Goal: Task Accomplishment & Management: Complete application form

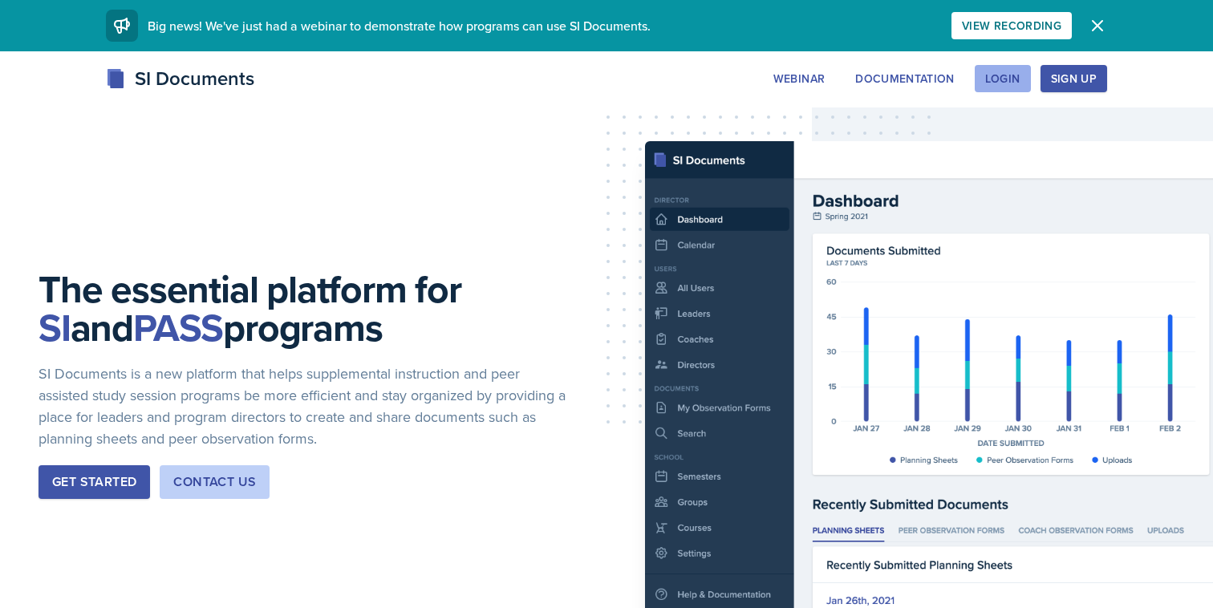
click at [977, 75] on button "Login" at bounding box center [1003, 78] width 56 height 27
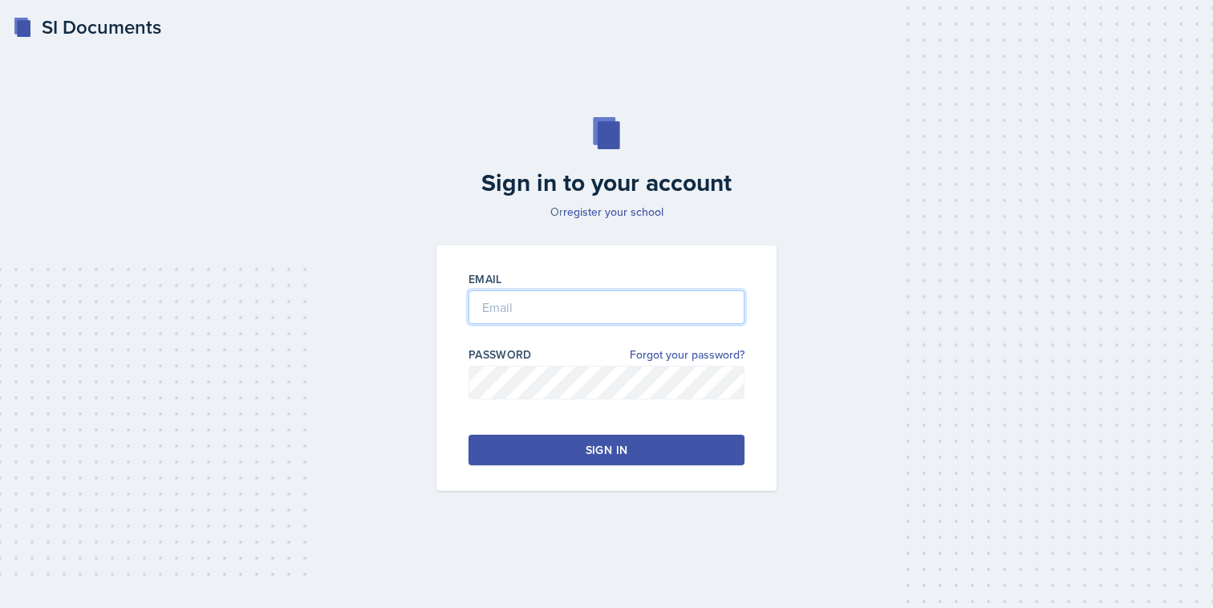
click at [571, 311] on input "email" at bounding box center [607, 308] width 276 height 34
type input "[EMAIL_ADDRESS][DOMAIN_NAME]"
click at [510, 401] on div at bounding box center [607, 408] width 276 height 16
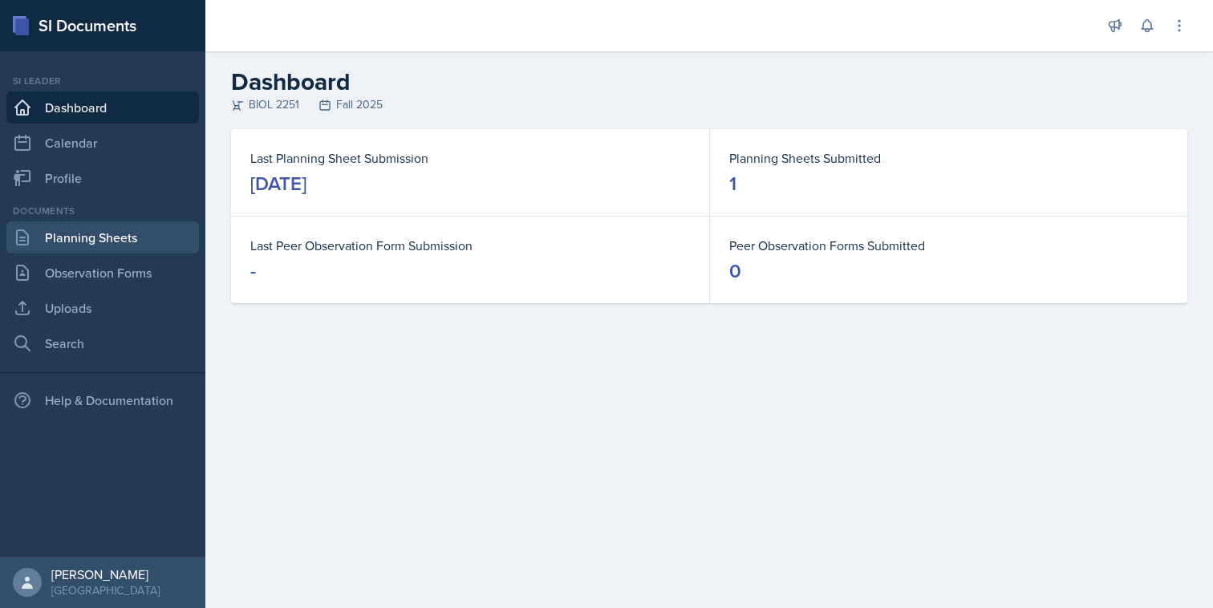
click at [154, 230] on link "Planning Sheets" at bounding box center [102, 238] width 193 height 32
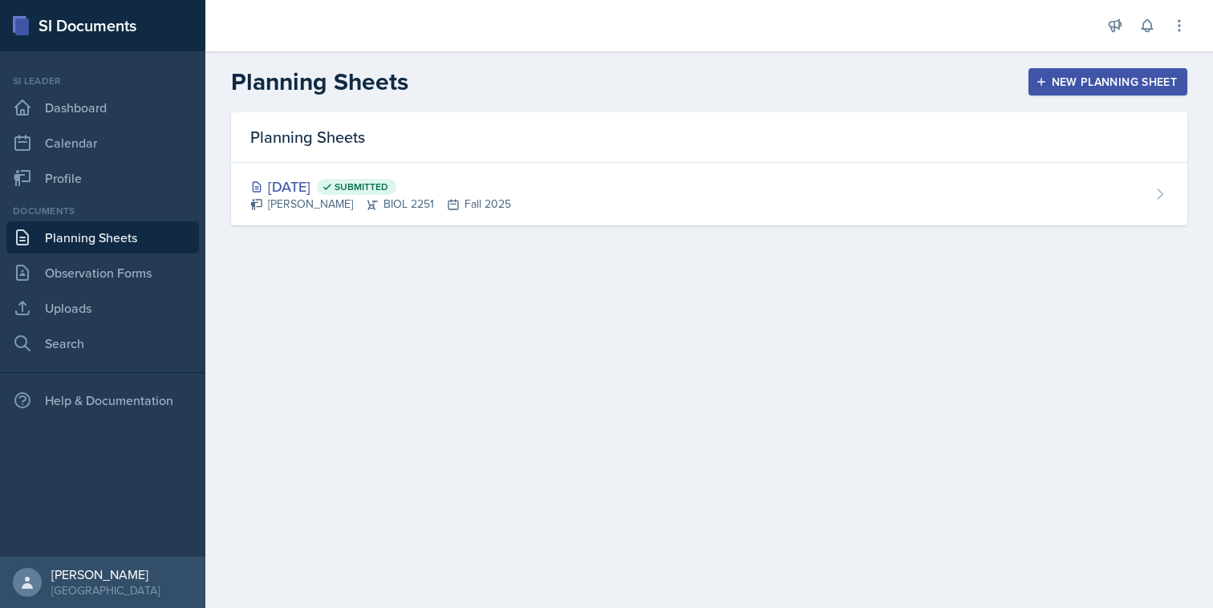
click at [1072, 87] on div "New Planning Sheet" at bounding box center [1108, 81] width 138 height 13
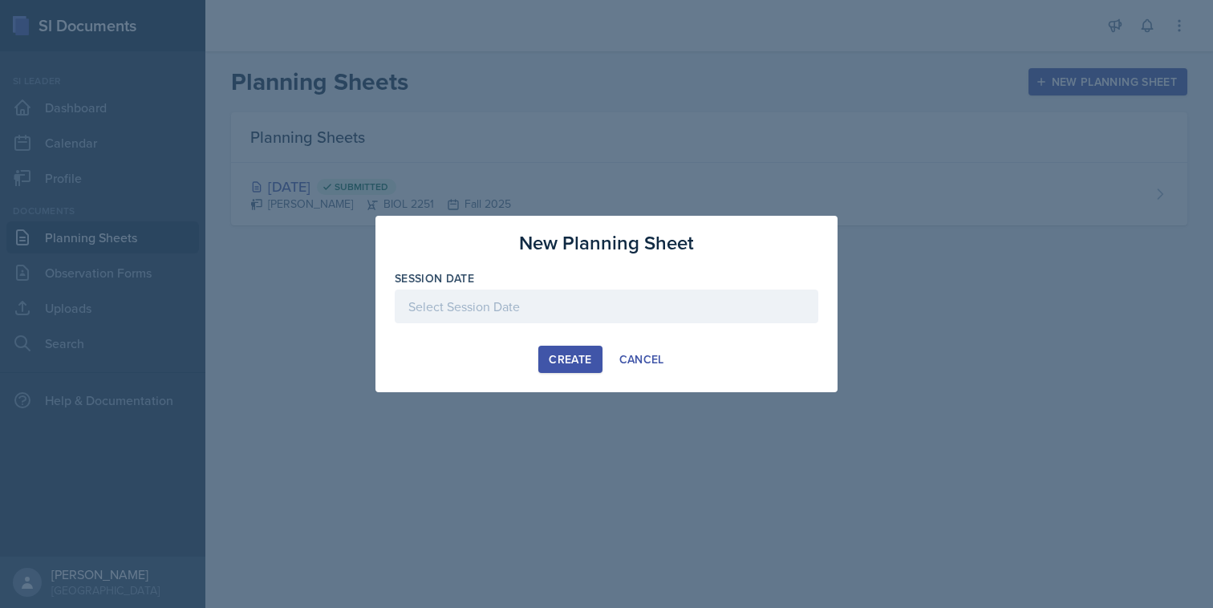
click at [628, 299] on div at bounding box center [607, 307] width 424 height 34
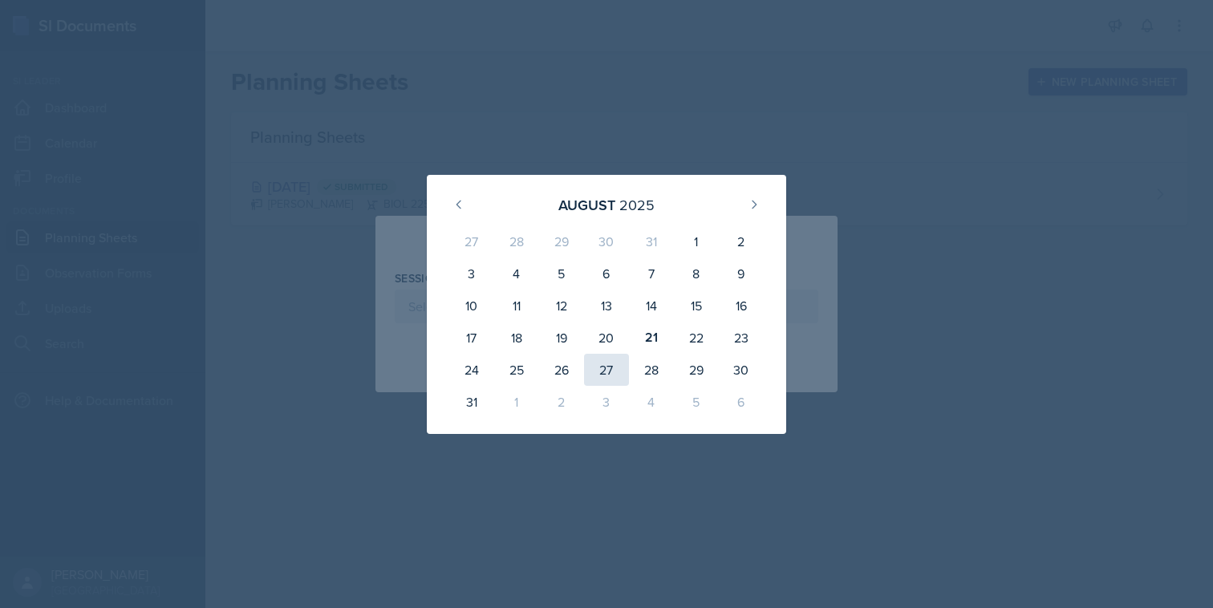
click at [615, 362] on div "27" at bounding box center [606, 370] width 45 height 32
type input "[DATE]"
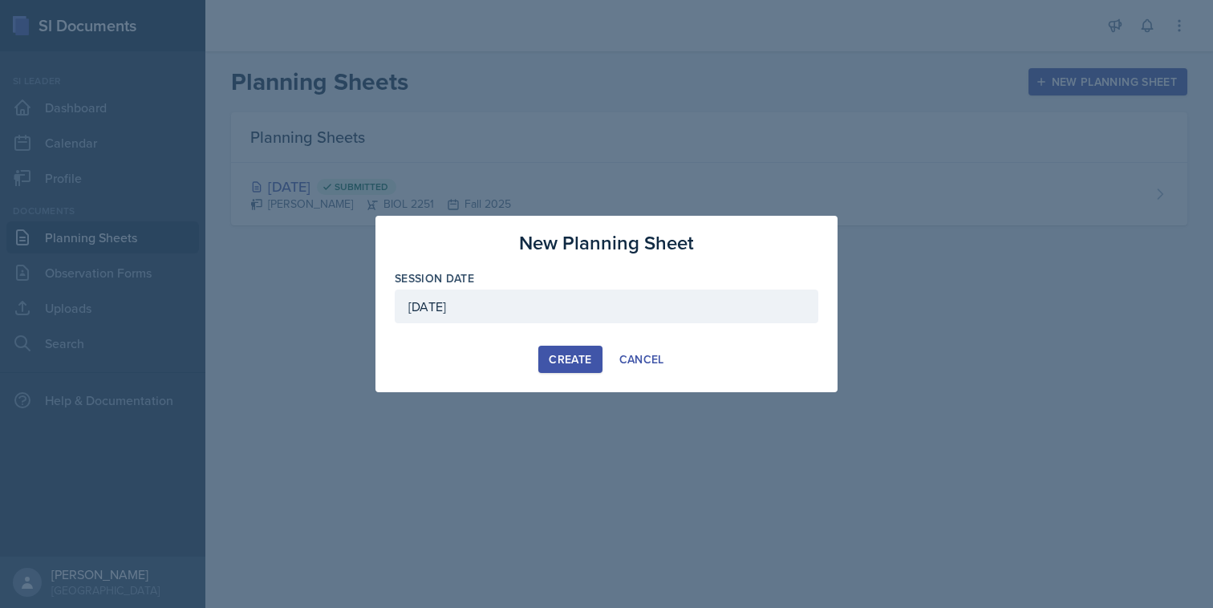
click at [591, 362] on div "Create" at bounding box center [570, 359] width 43 height 13
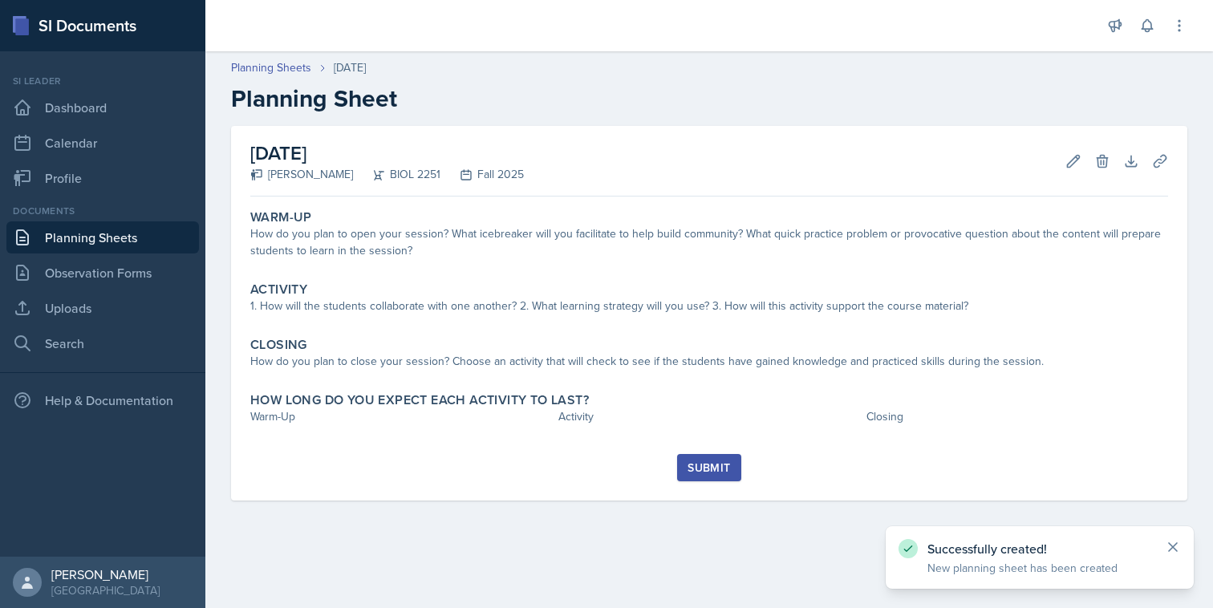
click at [1176, 550] on icon at bounding box center [1173, 547] width 8 height 8
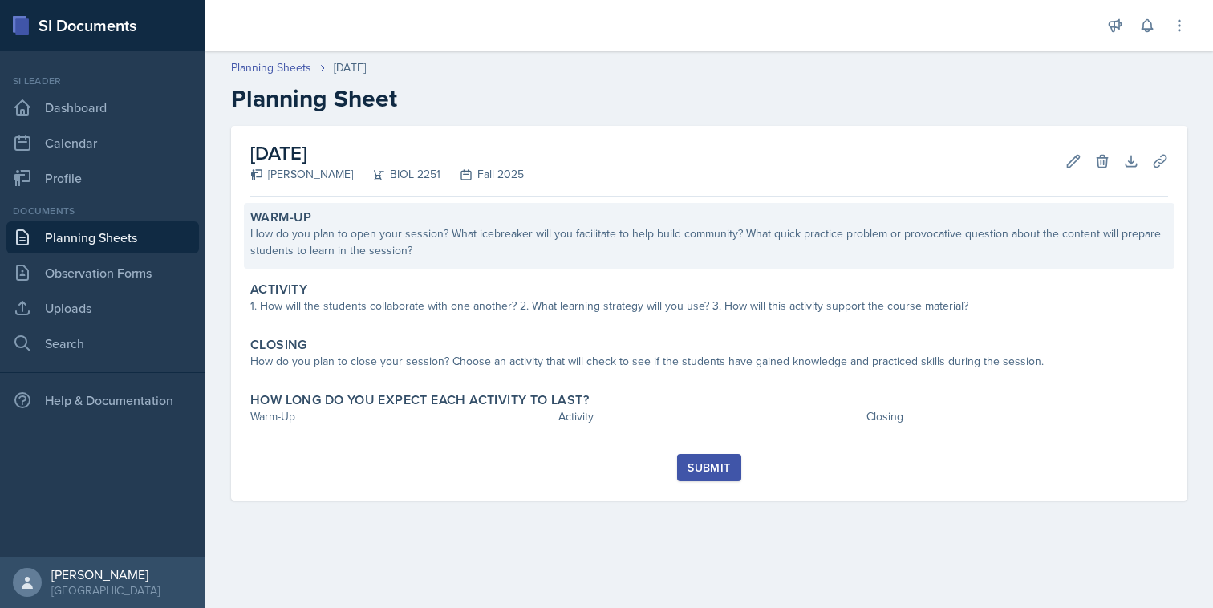
click at [938, 250] on div "How do you plan to open your session? What icebreaker will you facilitate to he…" at bounding box center [709, 243] width 918 height 34
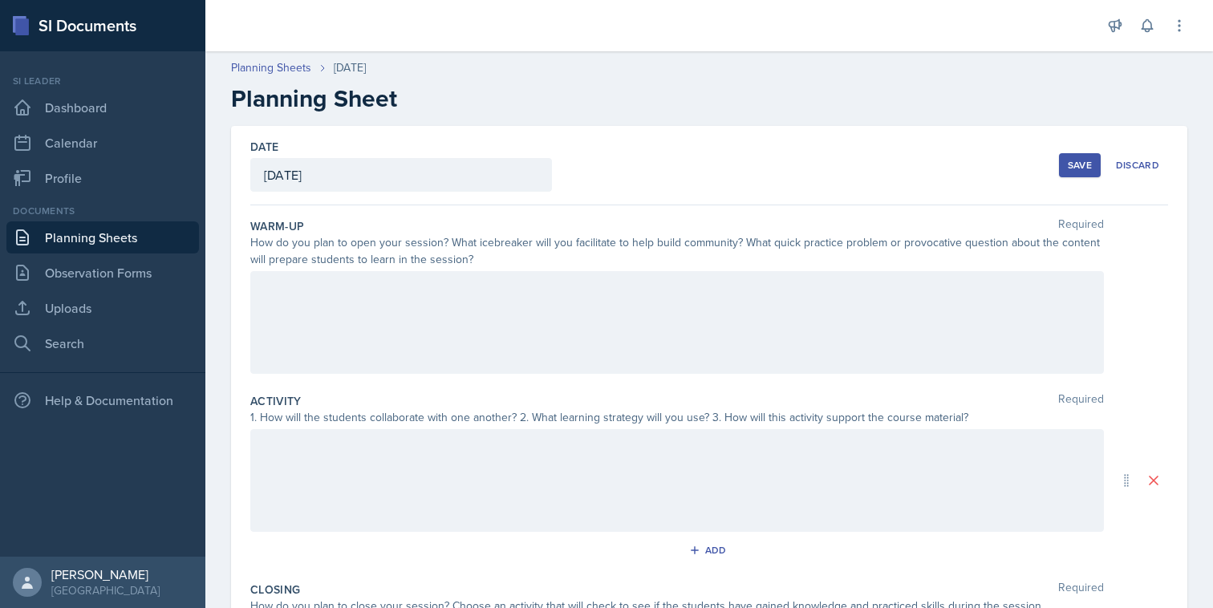
click at [808, 303] on div at bounding box center [677, 322] width 854 height 103
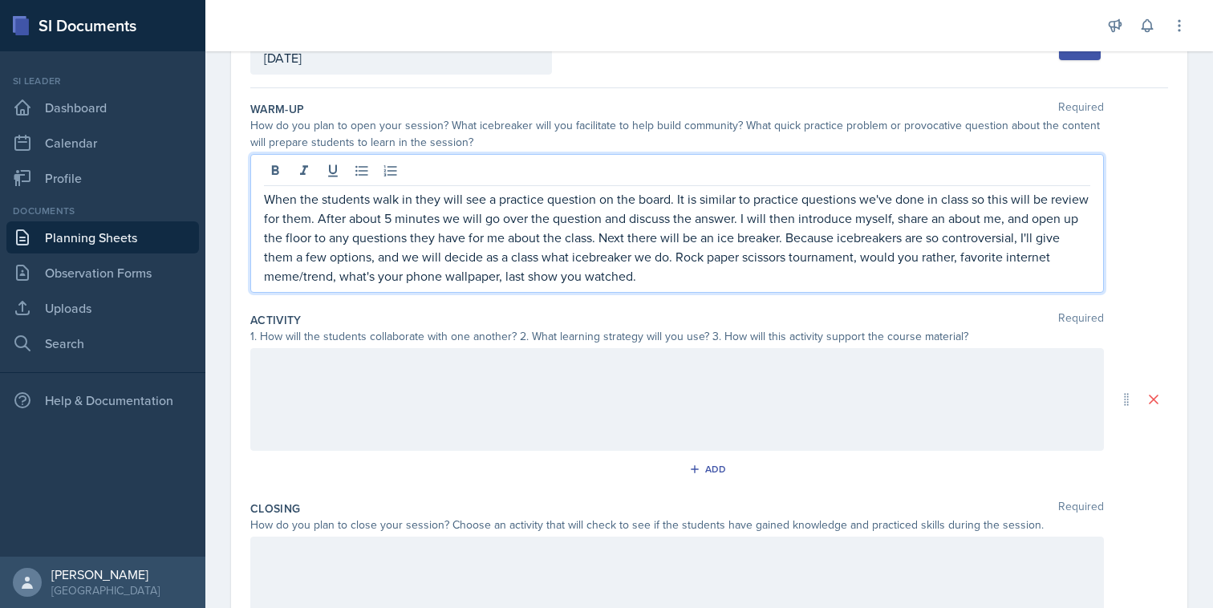
click at [789, 388] on div at bounding box center [677, 399] width 854 height 103
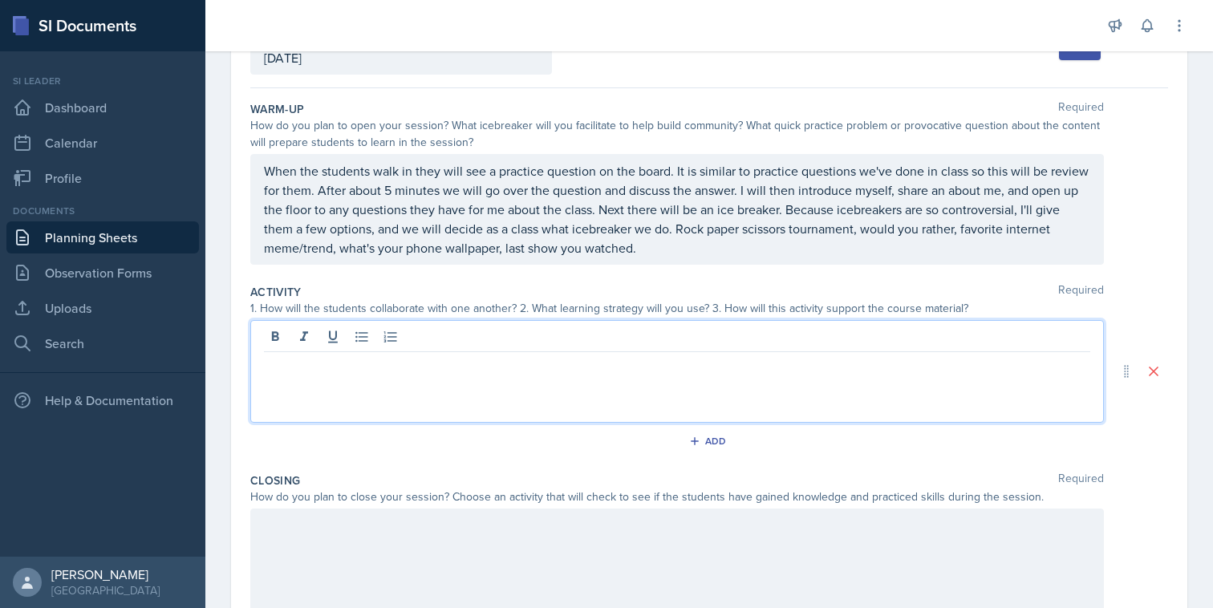
scroll to position [145, 0]
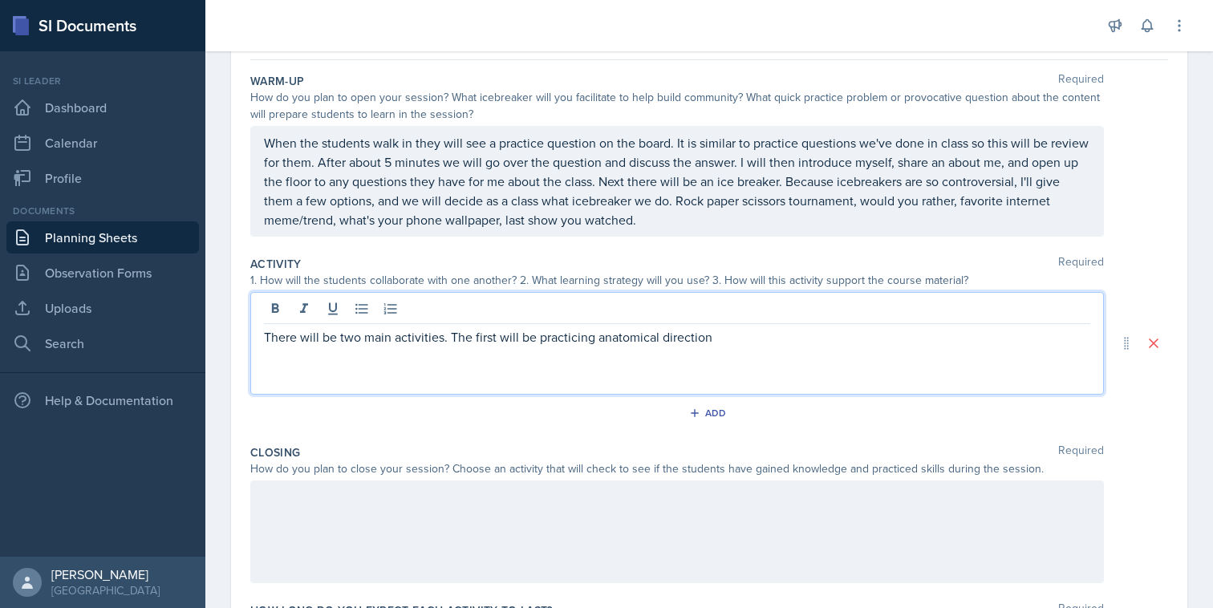
drag, startPoint x: 746, startPoint y: 332, endPoint x: 603, endPoint y: 338, distance: 143.0
click at [603, 338] on p "There will be two main activities. The first will be practicing anatomical dire…" at bounding box center [677, 336] width 827 height 19
click at [865, 337] on p "There will be two main activities. The first will be practicing directional ter…" at bounding box center [677, 336] width 827 height 19
click at [835, 337] on p "There will be two main activities. The first will be practicing directional ter…" at bounding box center [677, 336] width 827 height 19
drag, startPoint x: 823, startPoint y: 338, endPoint x: 1005, endPoint y: 339, distance: 181.4
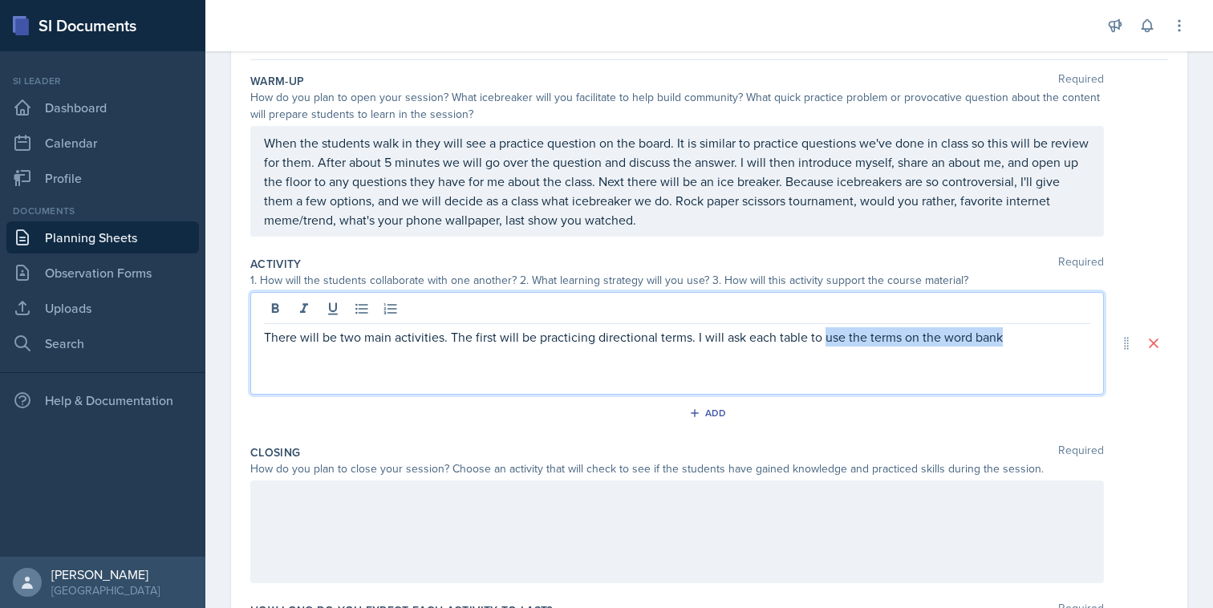
click at [1005, 339] on p "There will be two main activities. The first will be practicing directional ter…" at bounding box center [677, 336] width 827 height 19
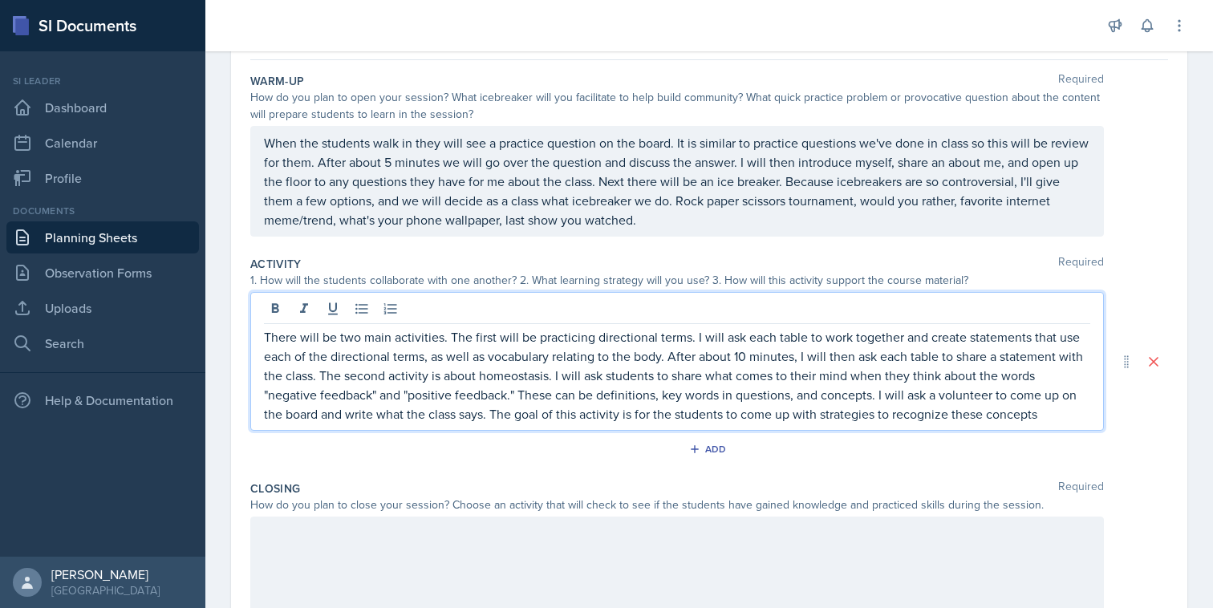
drag, startPoint x: 877, startPoint y: 417, endPoint x: 1048, endPoint y: 419, distance: 171.0
click at [1048, 419] on p "There will be two main activities. The first will be practicing directional ter…" at bounding box center [677, 375] width 827 height 96
drag, startPoint x: 1048, startPoint y: 419, endPoint x: 876, endPoint y: 419, distance: 171.7
click at [875, 419] on p "There will be two main activities. The first will be practicing directional ter…" at bounding box center [677, 375] width 827 height 96
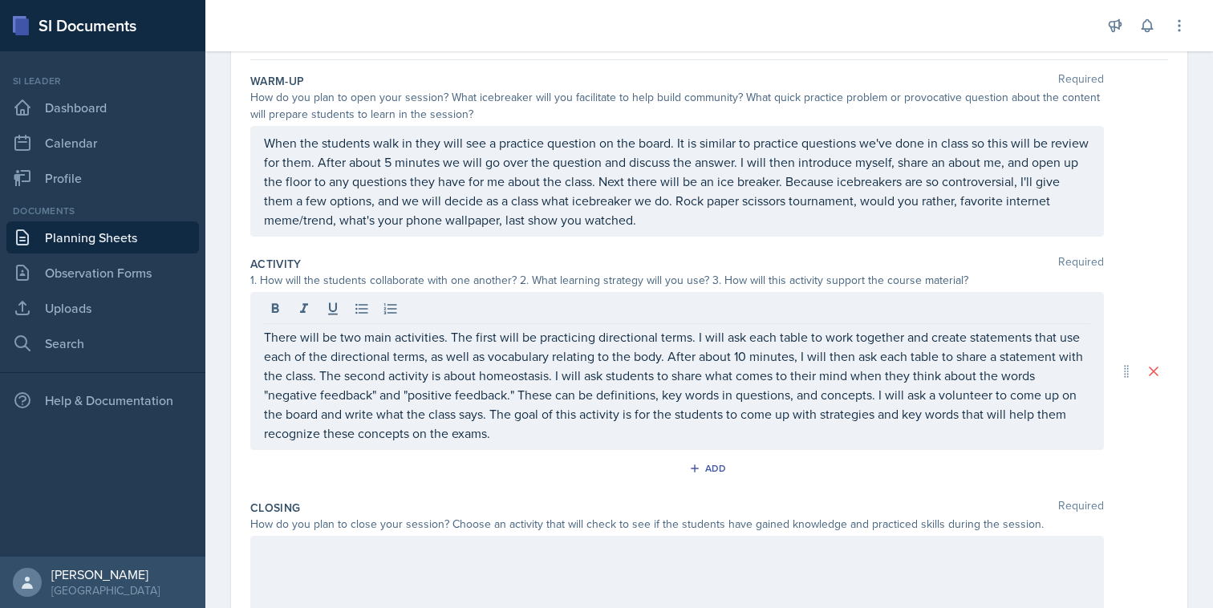
click at [906, 453] on div "Activity Required 1. How will the students collaborate with one another? 2. Wha…" at bounding box center [709, 372] width 918 height 244
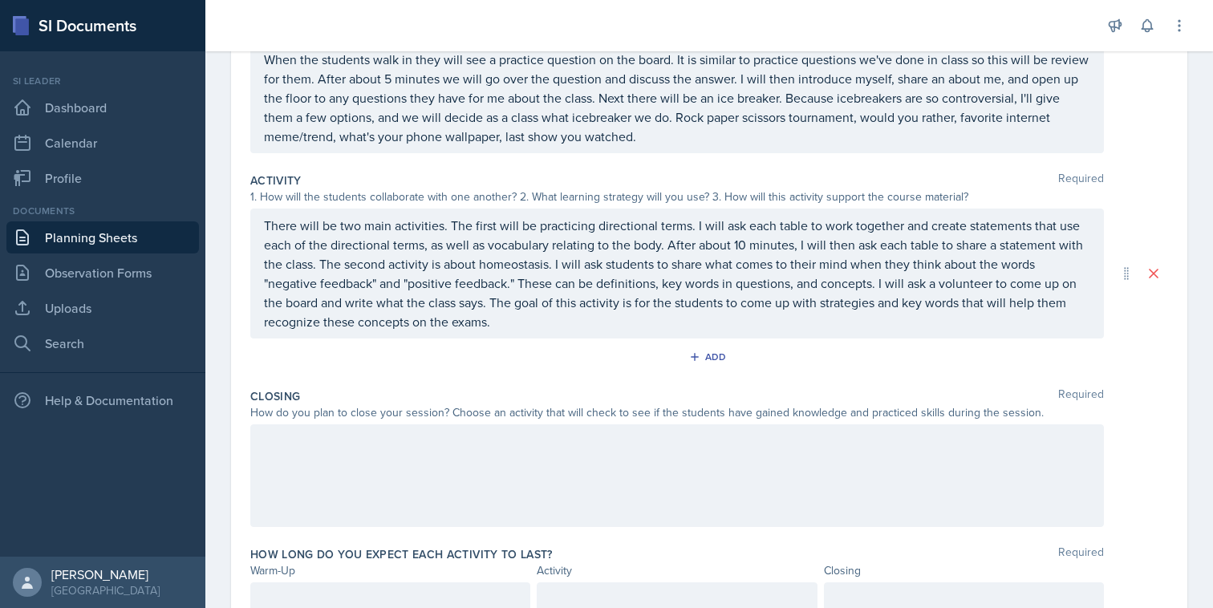
scroll to position [257, 0]
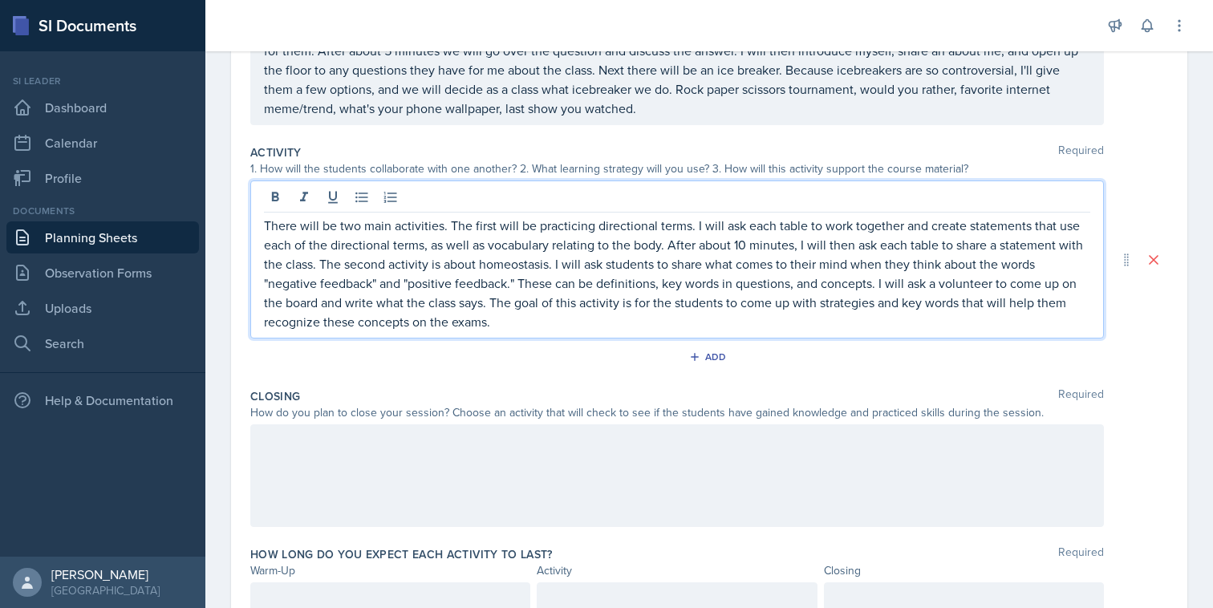
click at [904, 325] on p "There will be two main activities. The first will be practicing directional ter…" at bounding box center [677, 274] width 827 height 116
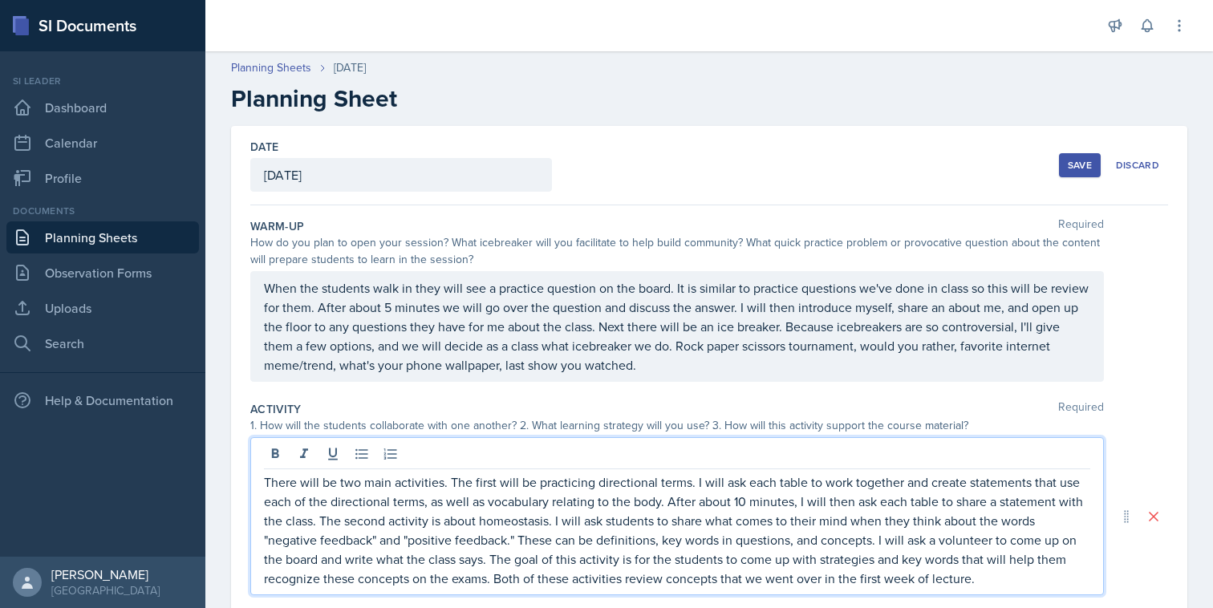
click at [1179, 103] on h2 "Planning Sheet" at bounding box center [709, 98] width 957 height 29
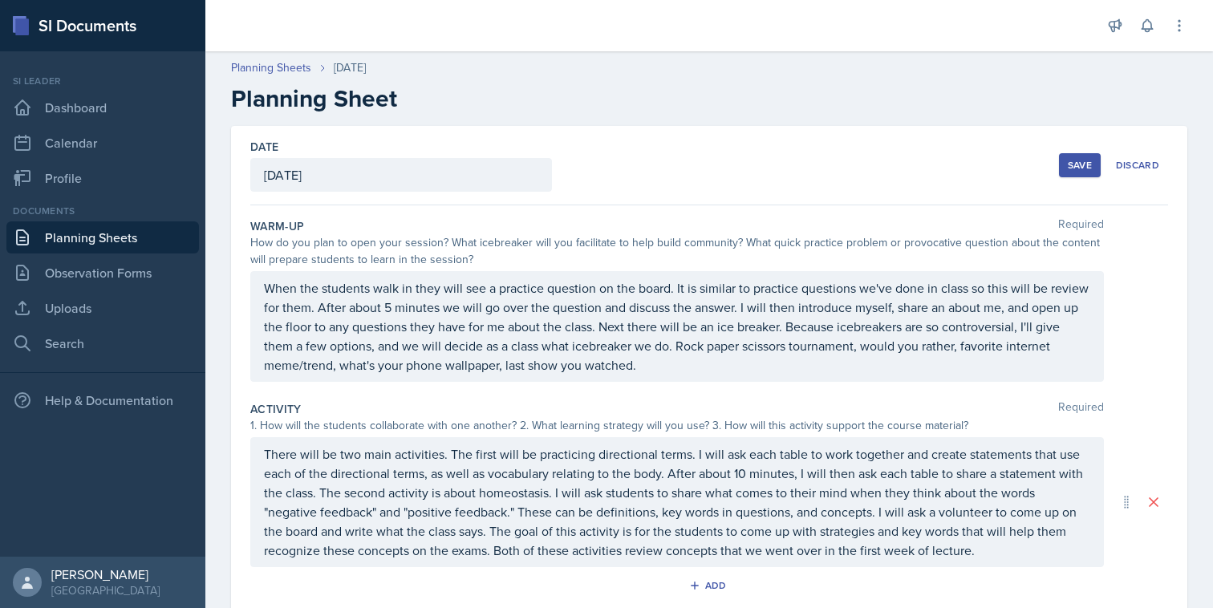
click at [1083, 169] on div "Save" at bounding box center [1080, 165] width 24 height 13
